Goal: Transaction & Acquisition: Purchase product/service

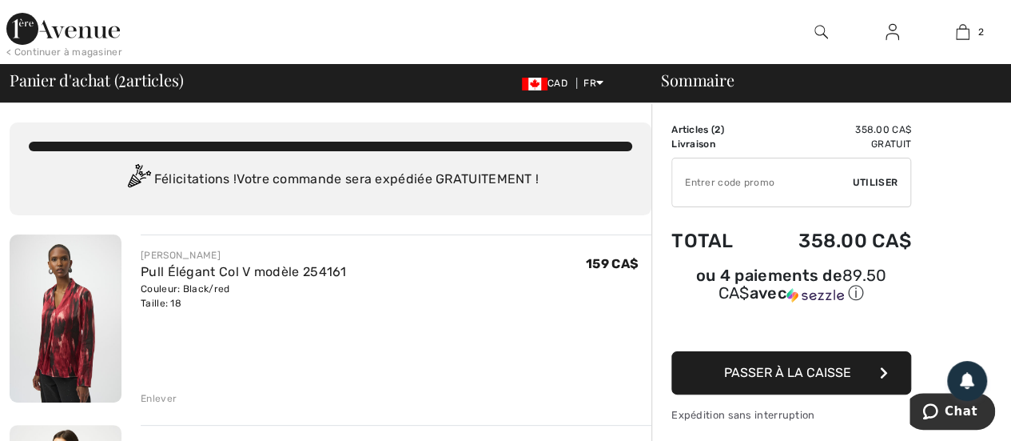
click at [154, 397] on div "Enlever" at bounding box center [159, 398] width 36 height 14
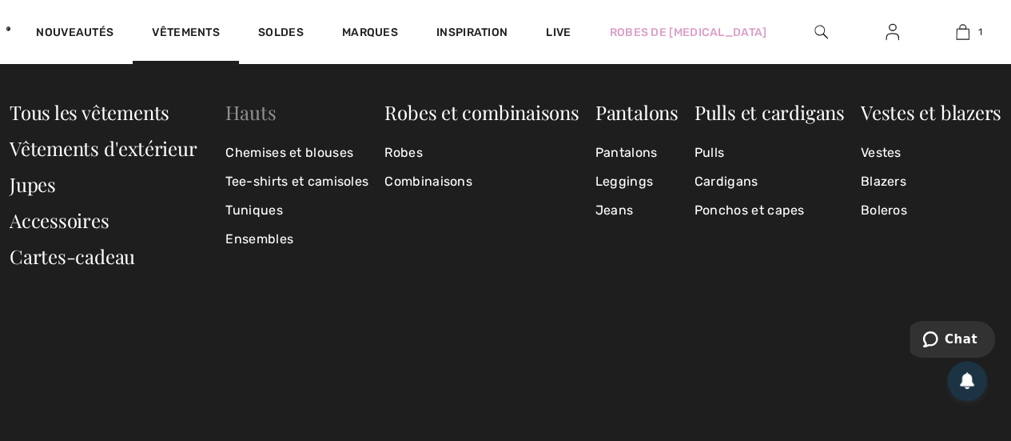
click at [259, 117] on link "Hauts" at bounding box center [250, 112] width 50 height 26
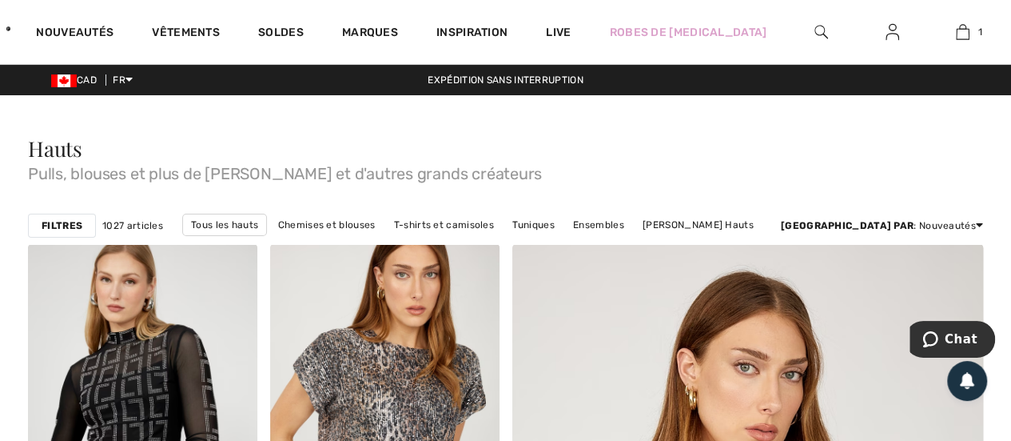
click at [52, 220] on strong "Filtres" at bounding box center [62, 225] width 41 height 14
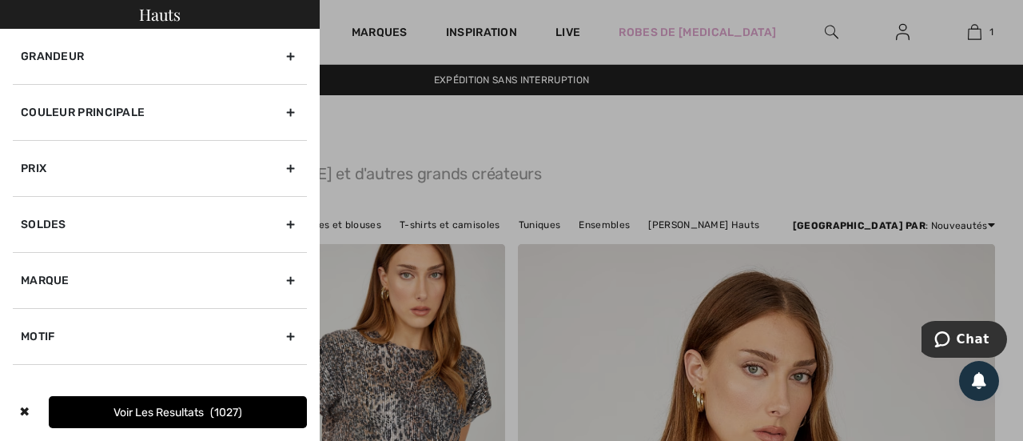
click at [278, 110] on div "Couleur Principale" at bounding box center [160, 112] width 294 height 56
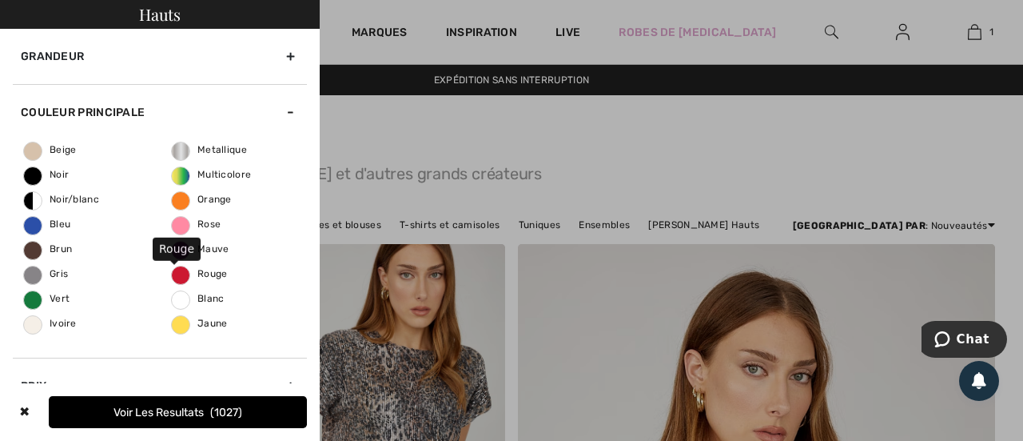
click at [173, 269] on span "Rouge" at bounding box center [200, 273] width 56 height 11
click at [0, 0] on input "Rouge" at bounding box center [0, 0] width 0 height 0
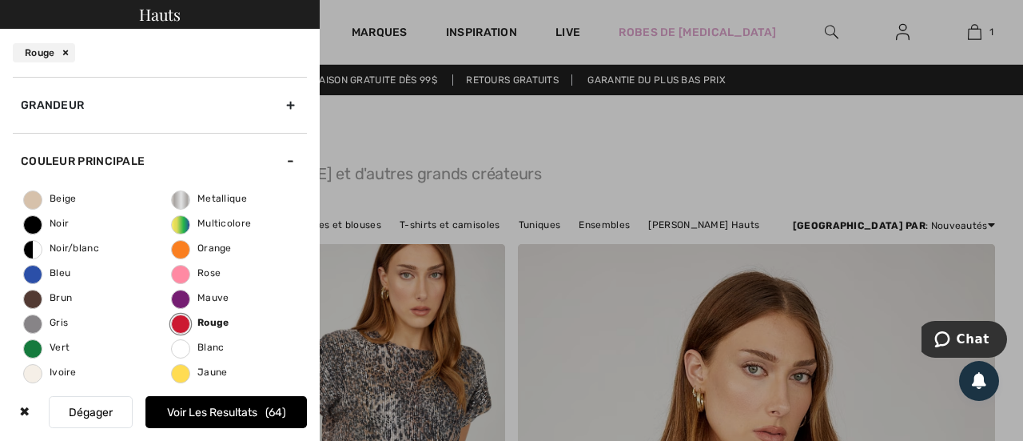
click at [231, 417] on button "Voir les resultats 64" at bounding box center [227, 412] width 162 height 32
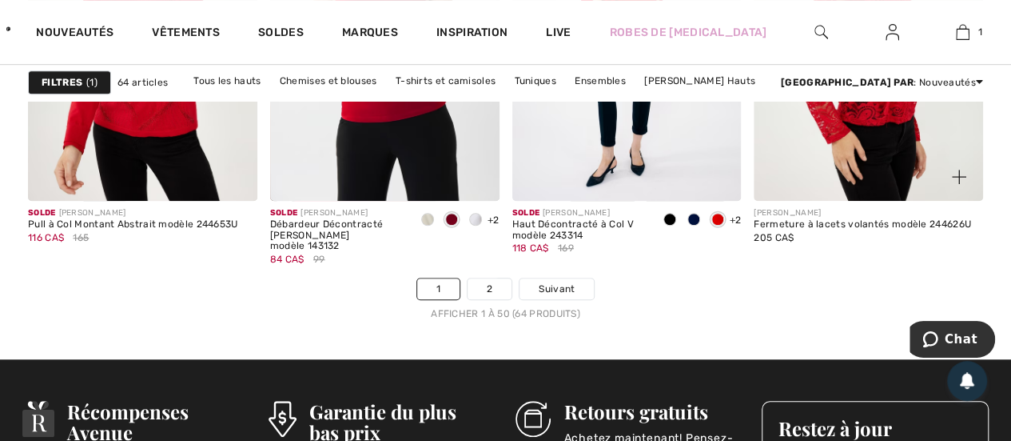
scroll to position [6556, 0]
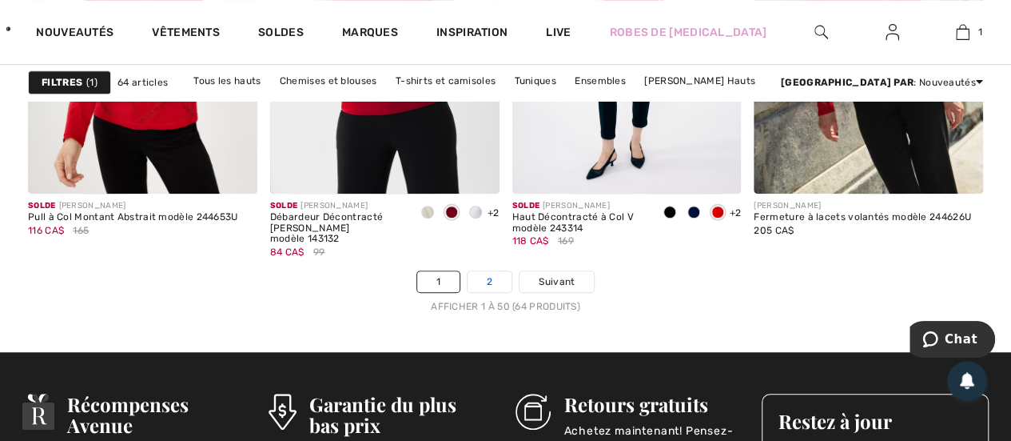
click at [497, 277] on link "2" at bounding box center [490, 281] width 44 height 21
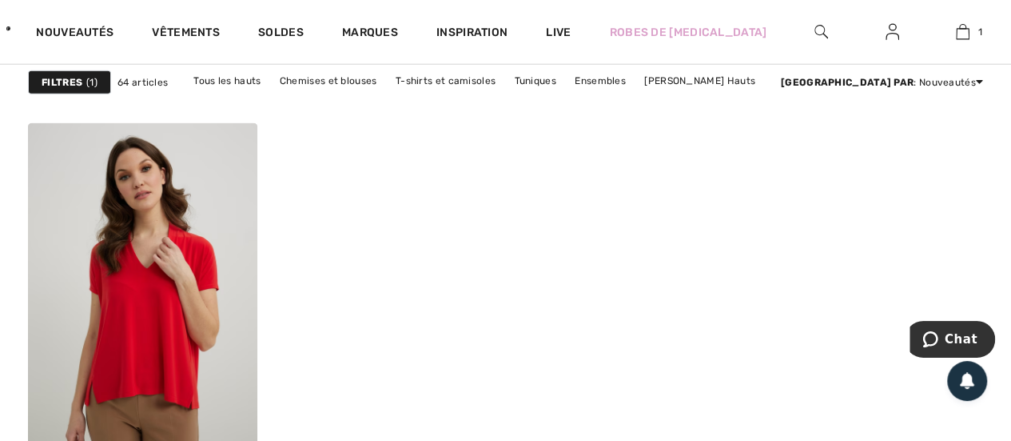
scroll to position [2079, 0]
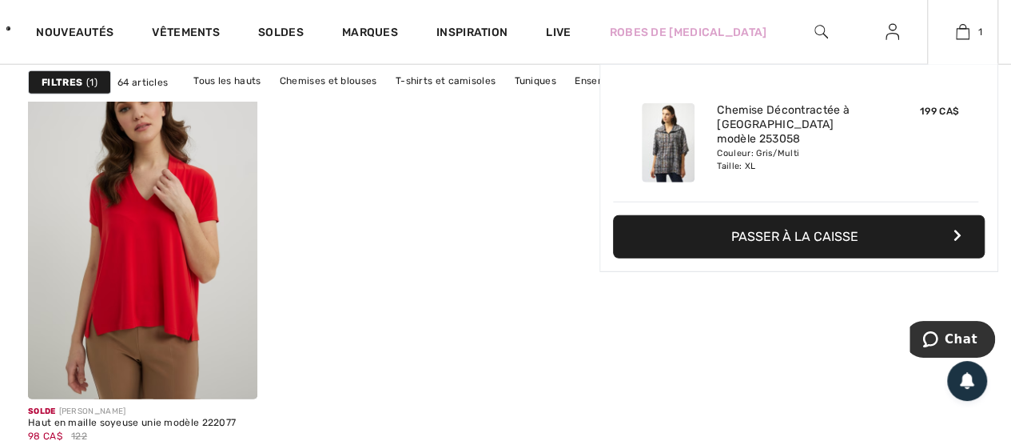
click at [784, 239] on button "Passer à la caisse" at bounding box center [799, 236] width 372 height 43
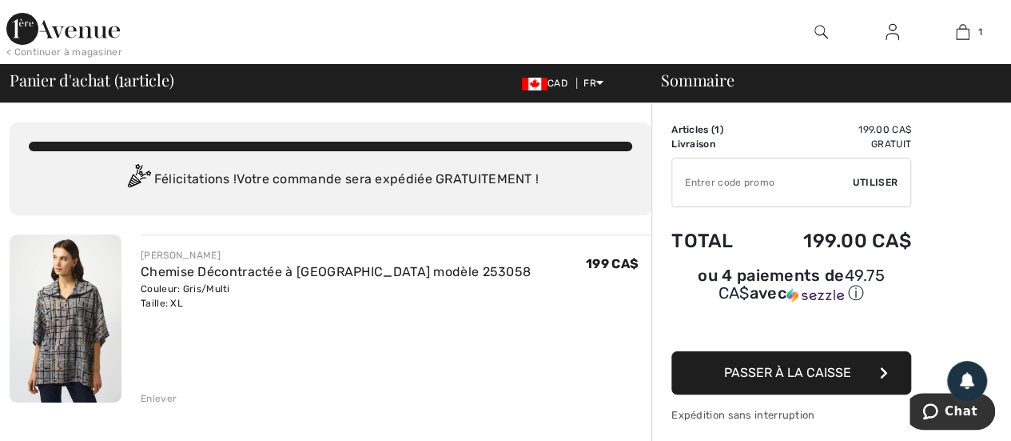
click at [804, 357] on button "Passer à la caisse" at bounding box center [792, 372] width 240 height 43
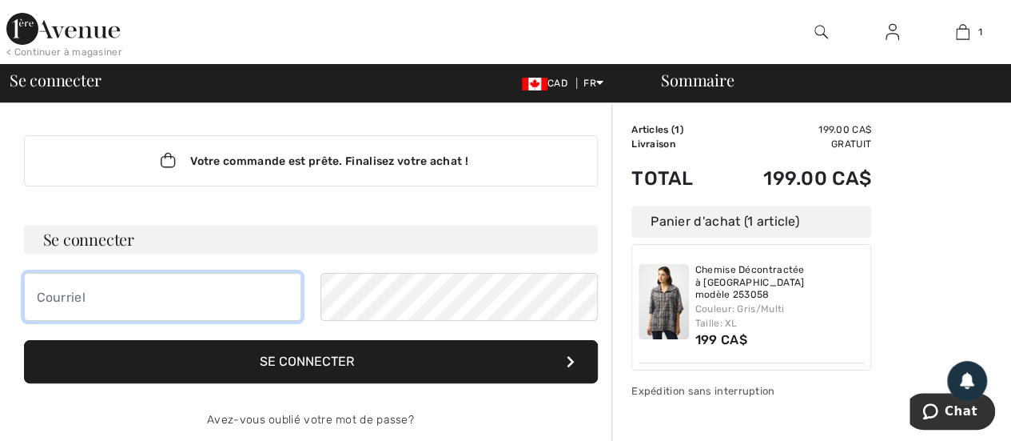
click at [90, 299] on input "email" at bounding box center [162, 297] width 277 height 48
type input "kinglear@sympatico.ca"
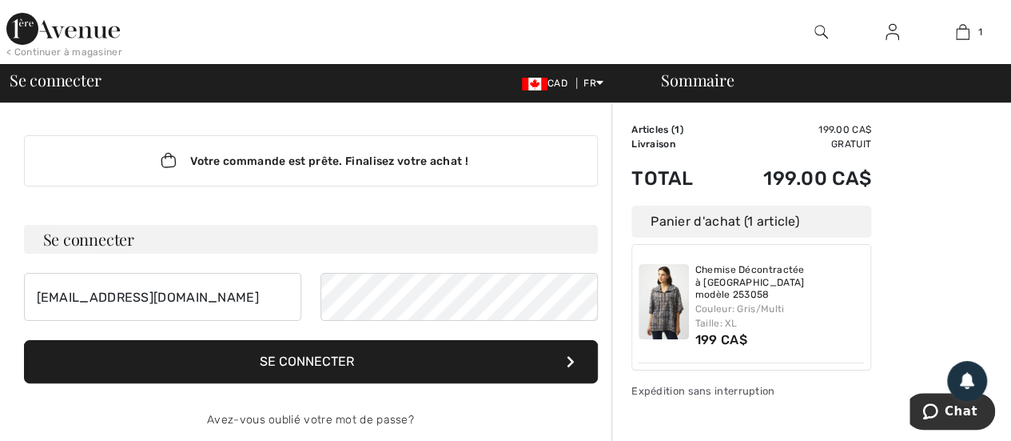
click at [299, 356] on button "Se connecter" at bounding box center [311, 361] width 574 height 43
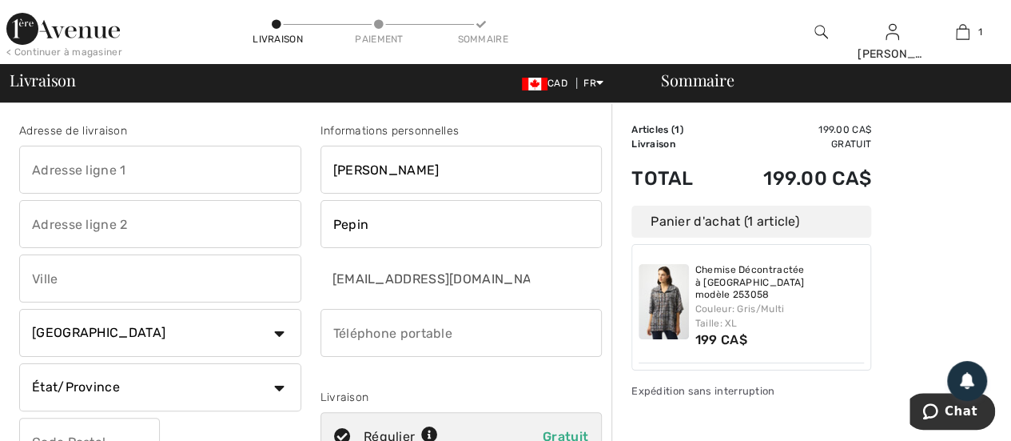
click at [74, 166] on input "text" at bounding box center [160, 170] width 282 height 48
type input "505-800 Rue de Vimy"
type input "Sherbrooke"
select select "QC"
type input "J1J 3N7"
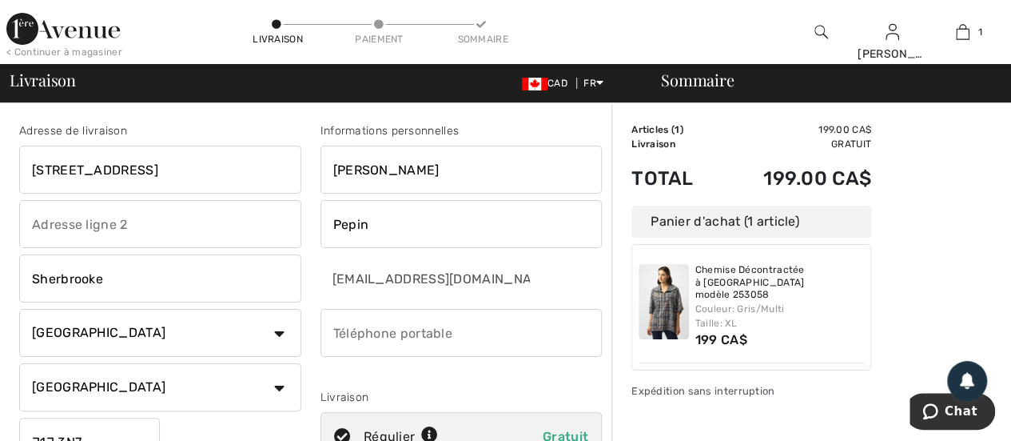
type input "8195662928"
type input "J1J3N7"
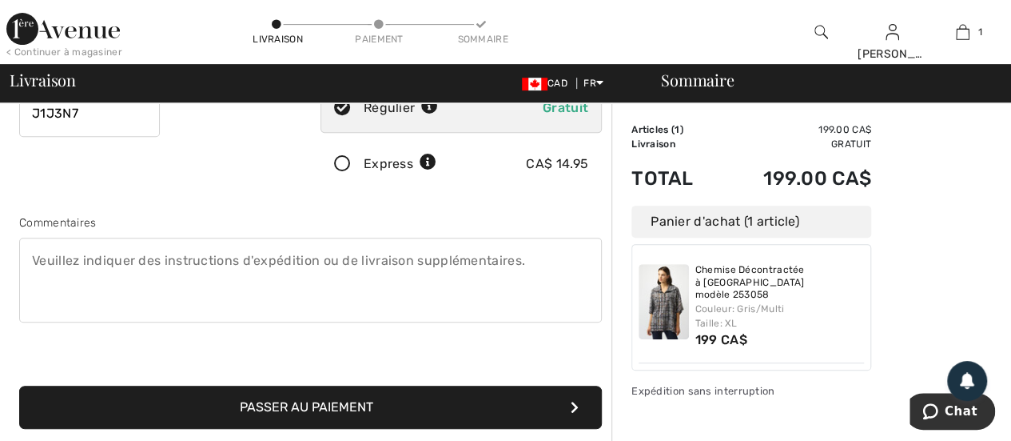
scroll to position [480, 0]
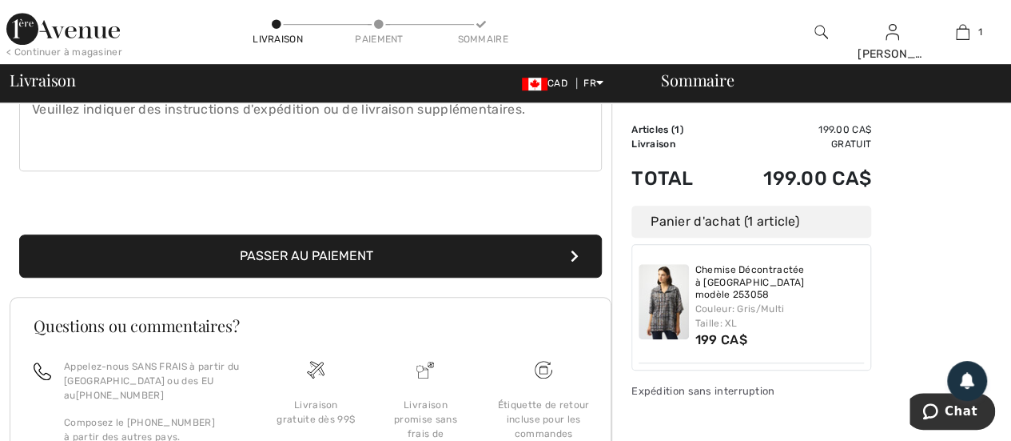
click at [333, 253] on button "Passer au paiement" at bounding box center [310, 255] width 583 height 43
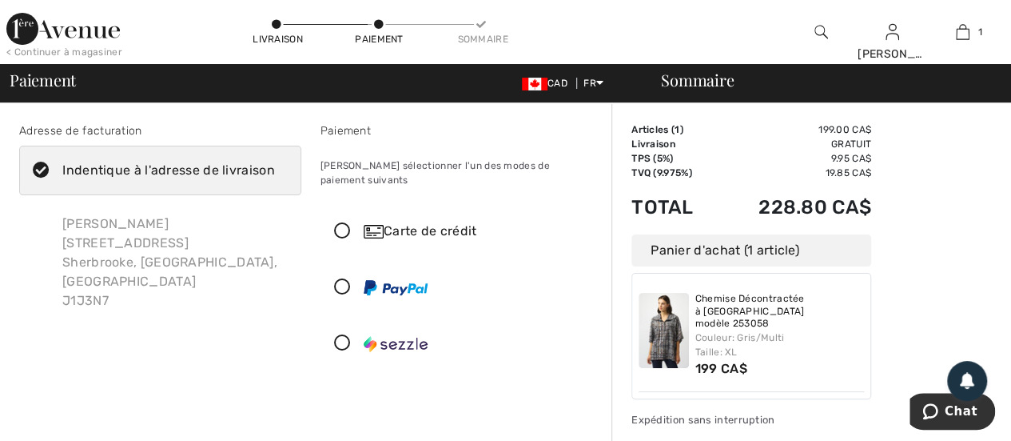
drag, startPoint x: 343, startPoint y: 215, endPoint x: 350, endPoint y: 211, distance: 8.2
click at [344, 223] on icon at bounding box center [342, 231] width 42 height 17
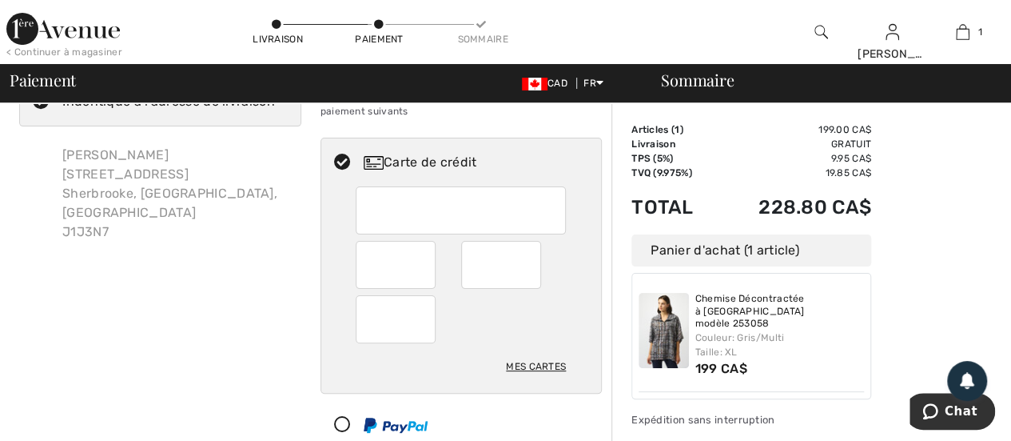
scroll to position [160, 0]
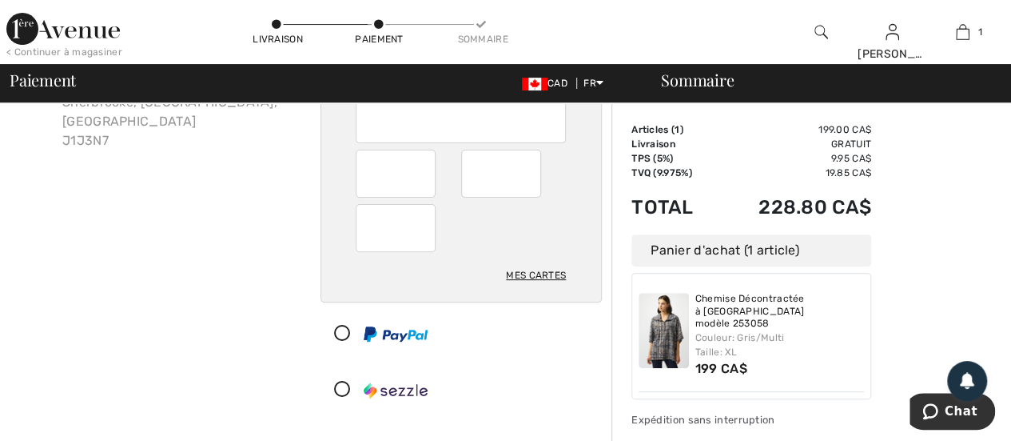
click at [218, 301] on div "Adresse de facturation Indentique à l'adresse de livraison [PERSON_NAME] [STREE…" at bounding box center [160, 191] width 301 height 458
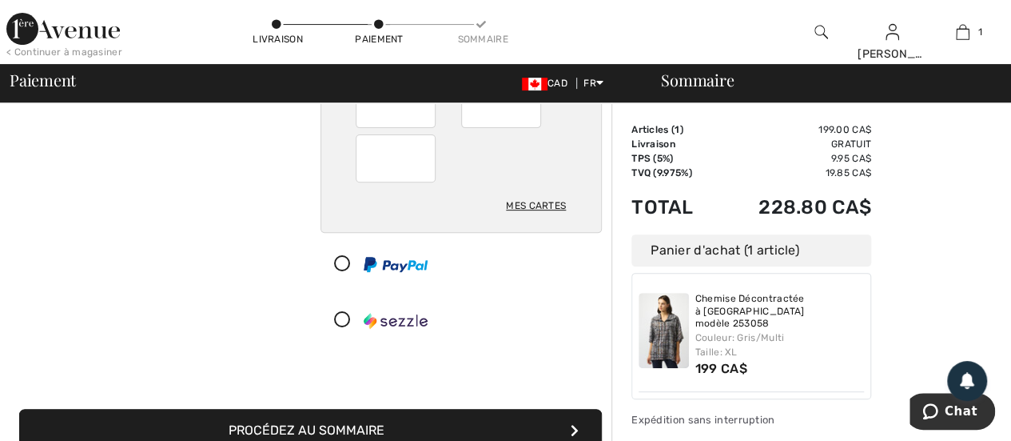
scroll to position [320, 0]
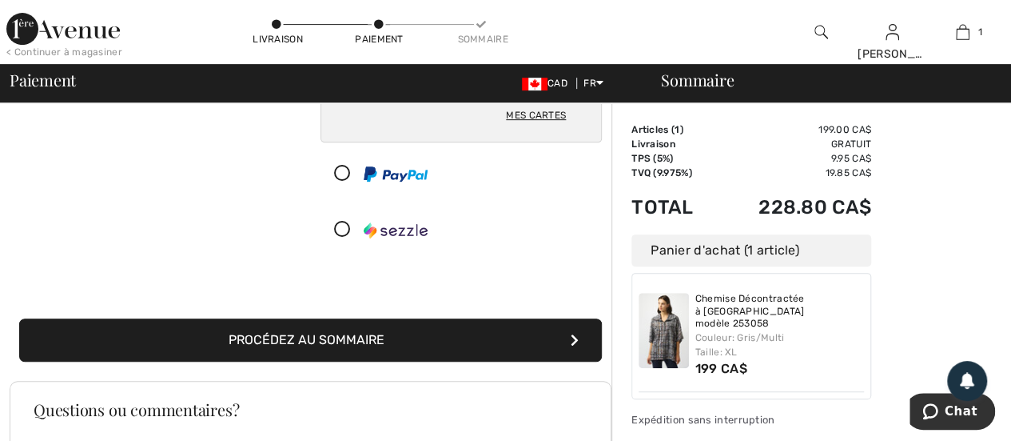
click at [313, 326] on button "Procédez au sommaire" at bounding box center [310, 339] width 583 height 43
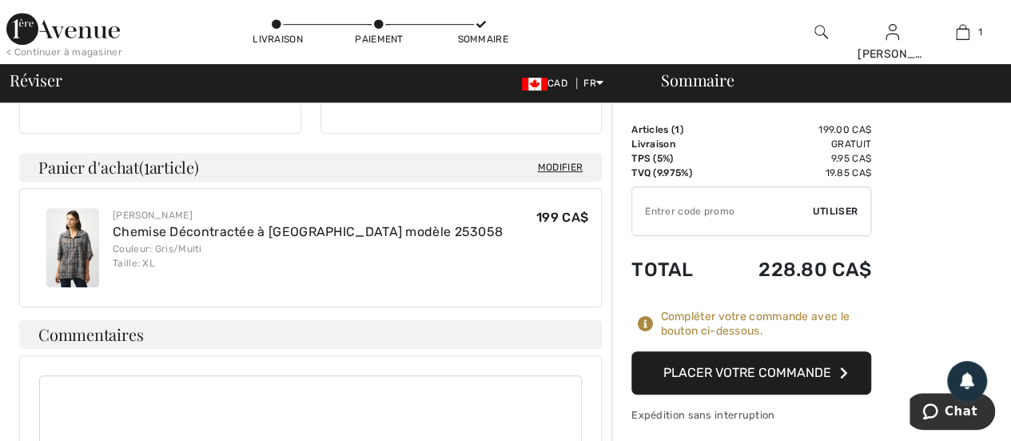
scroll to position [400, 0]
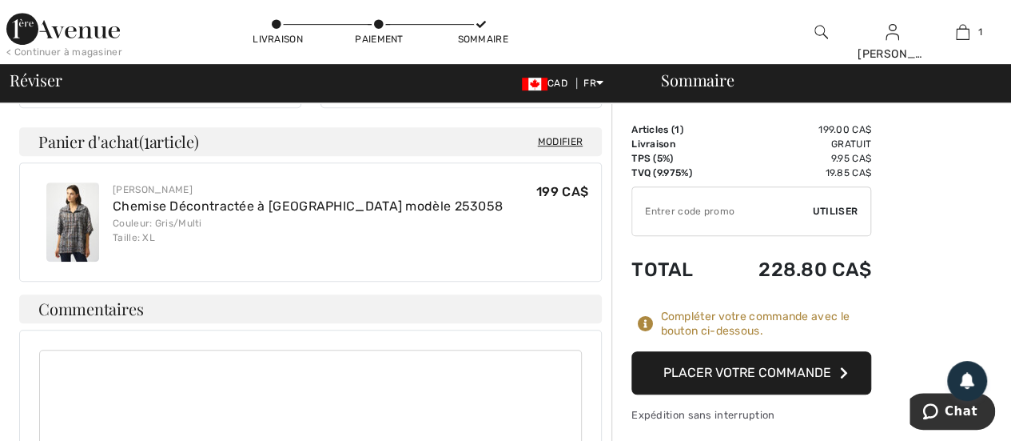
click at [781, 376] on button "Placer votre commande" at bounding box center [752, 372] width 240 height 43
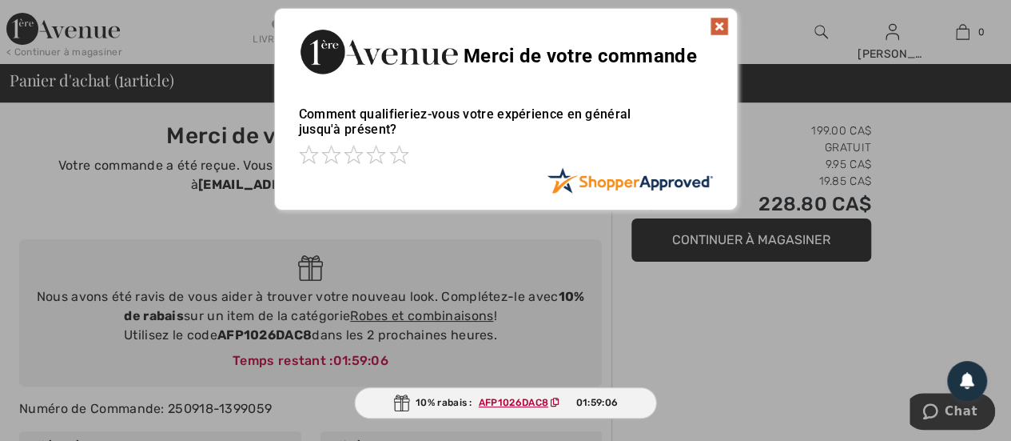
click at [722, 26] on img at bounding box center [719, 26] width 19 height 19
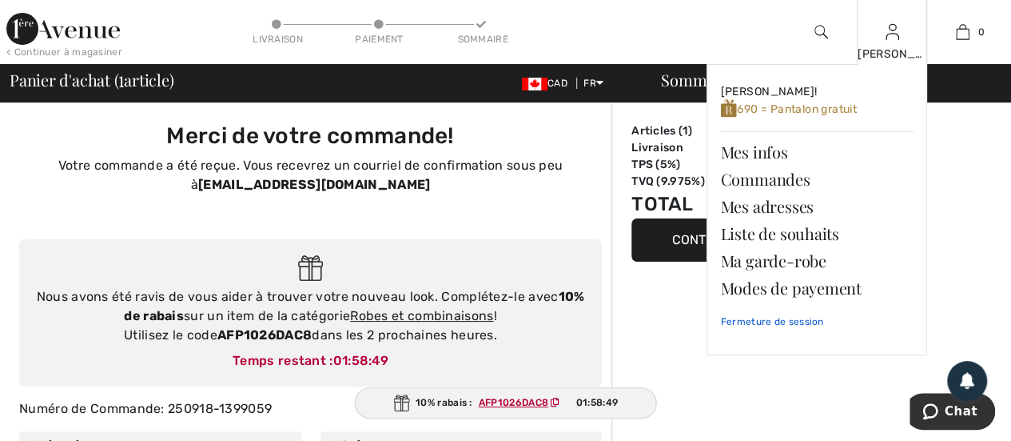
click at [789, 321] on link "Fermeture de session" at bounding box center [816, 321] width 193 height 40
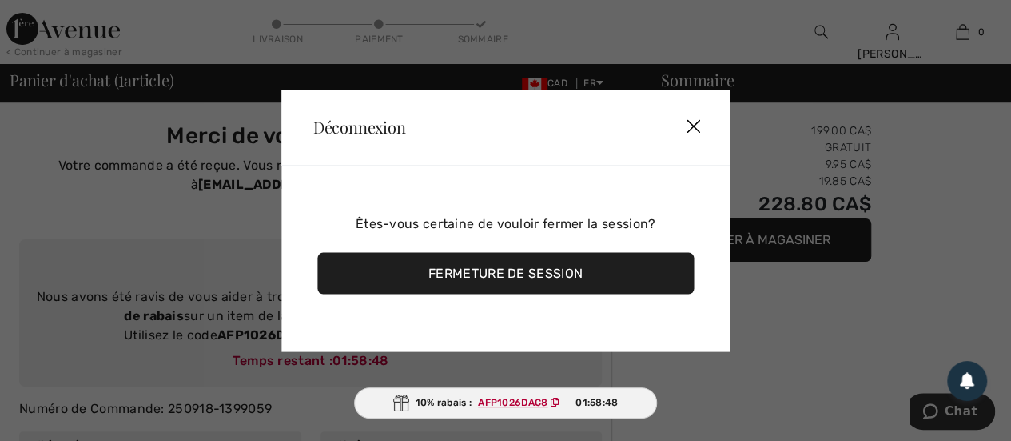
click at [505, 276] on div "Fermeture de session" at bounding box center [505, 273] width 377 height 42
